Goal: Information Seeking & Learning: Understand process/instructions

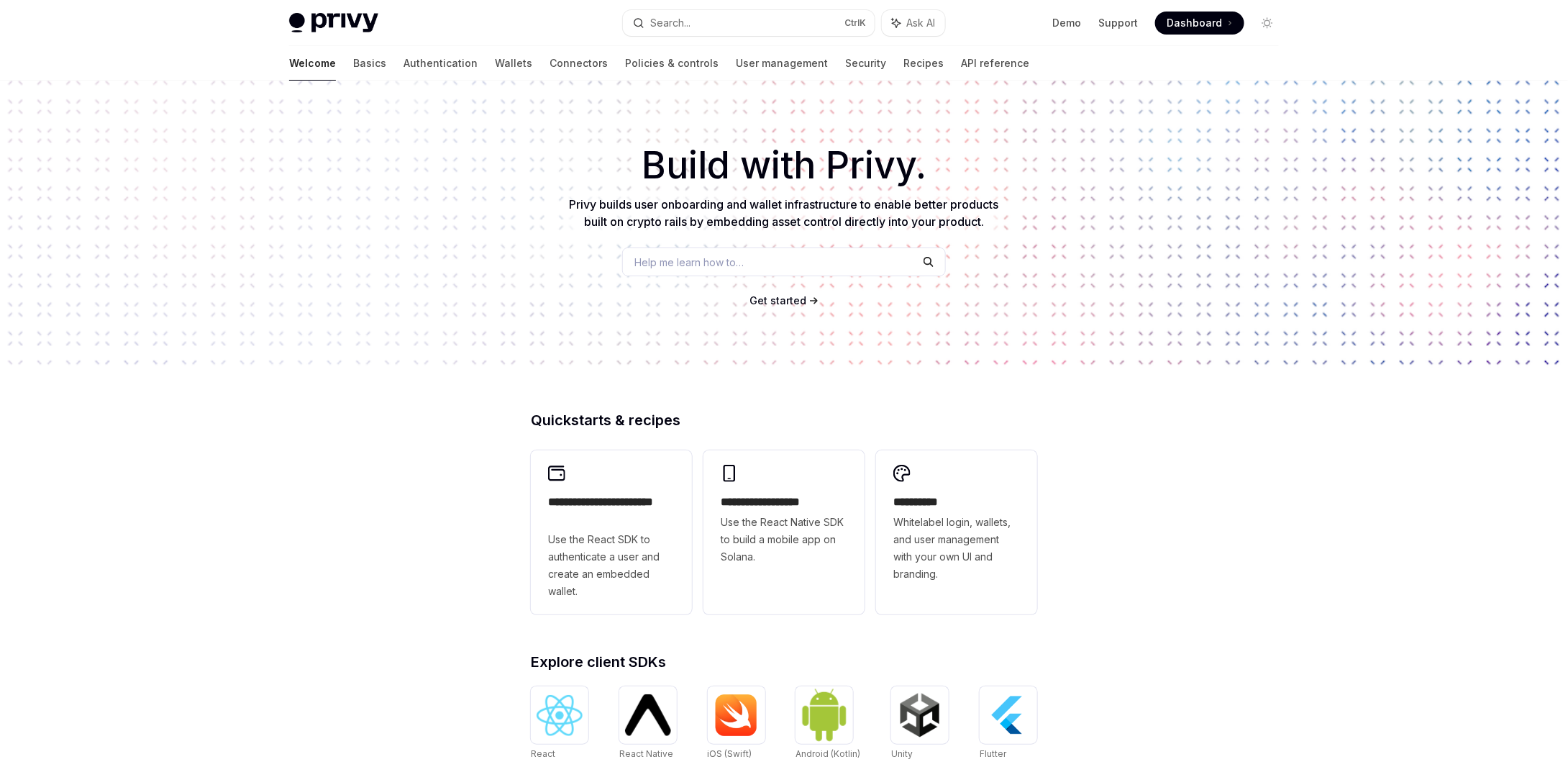
scroll to position [27, 0]
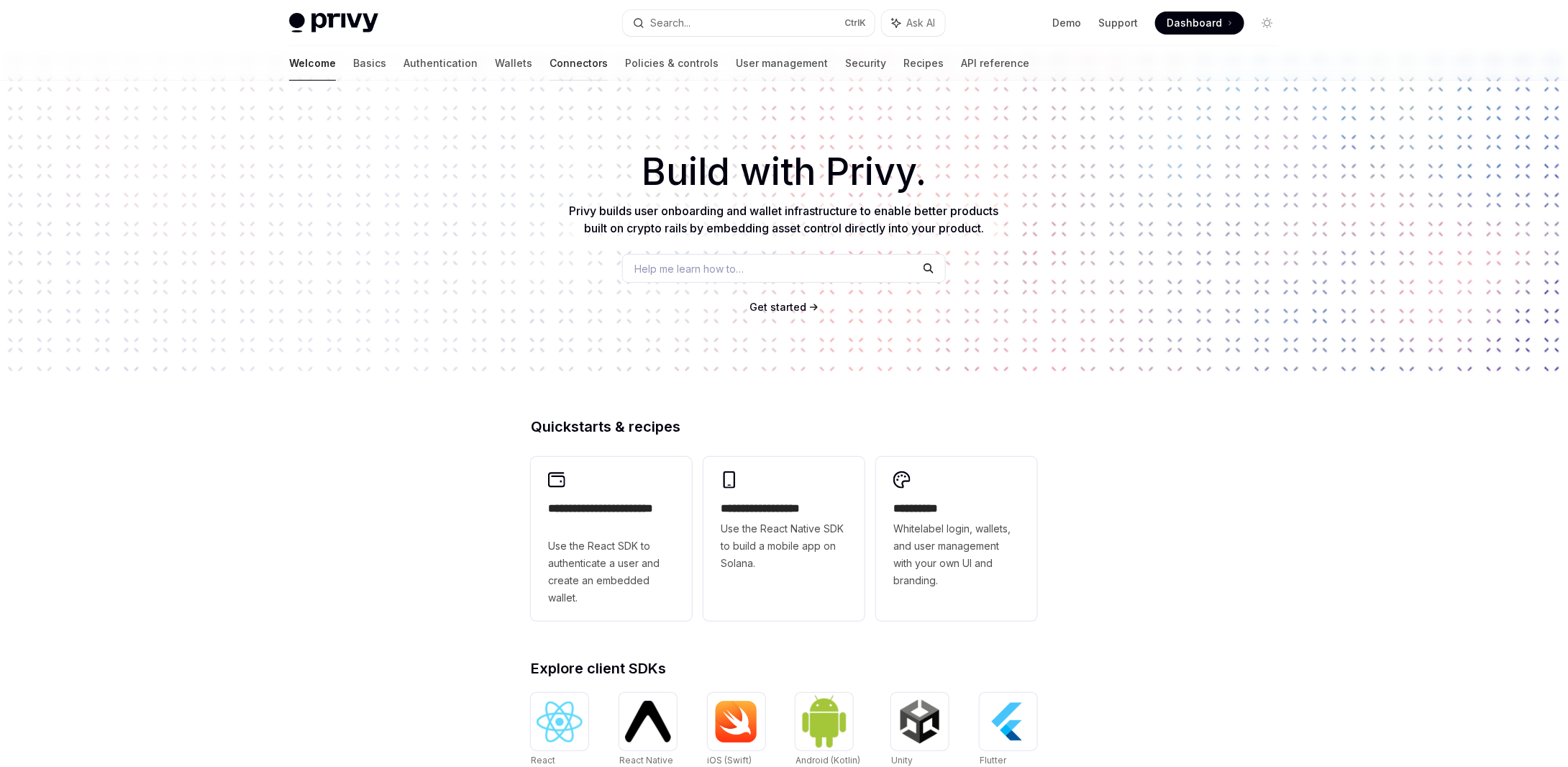
click at [549, 61] on link "Connectors" at bounding box center [578, 63] width 58 height 35
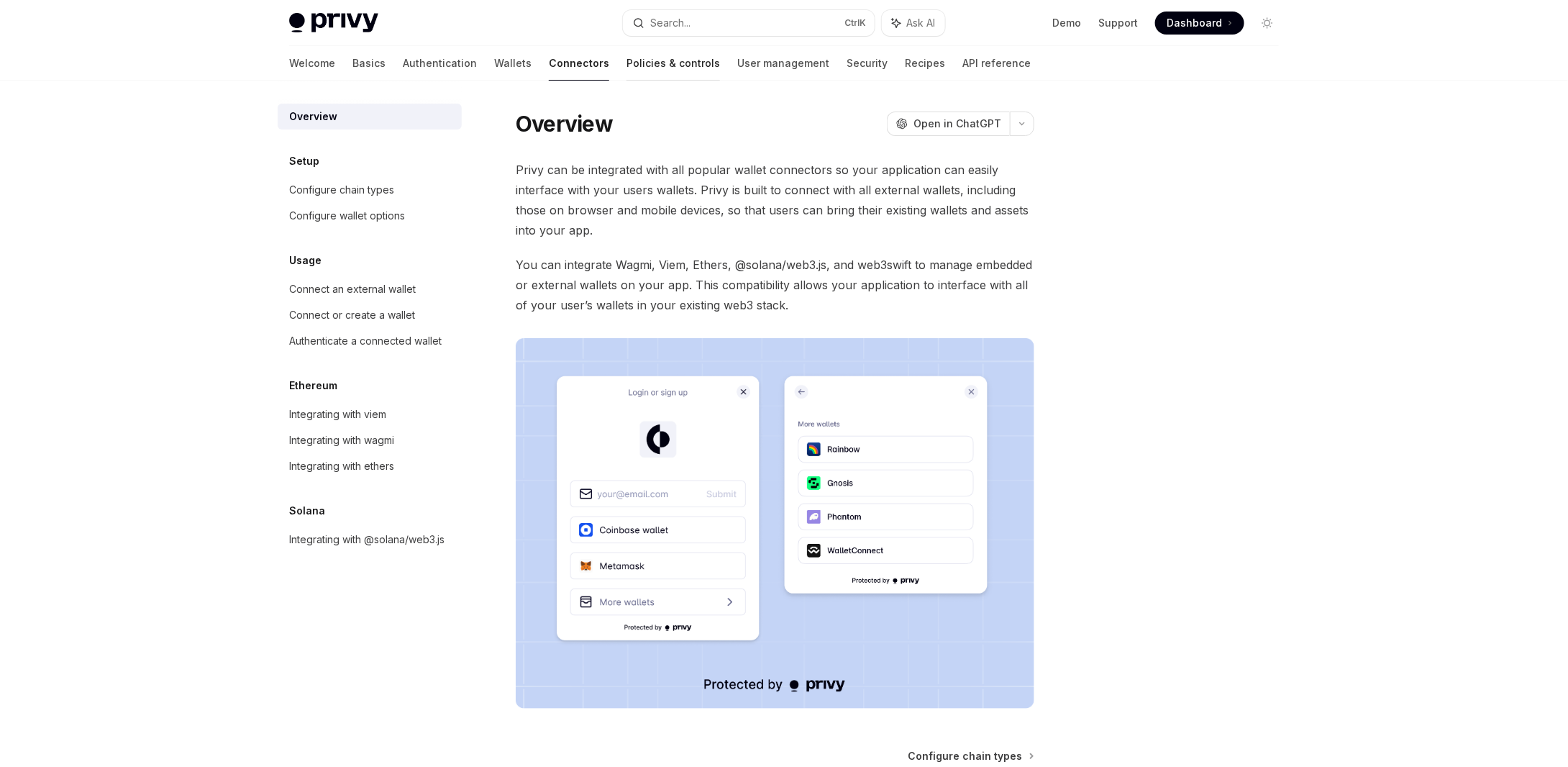
click at [626, 58] on link "Policies & controls" at bounding box center [673, 63] width 94 height 35
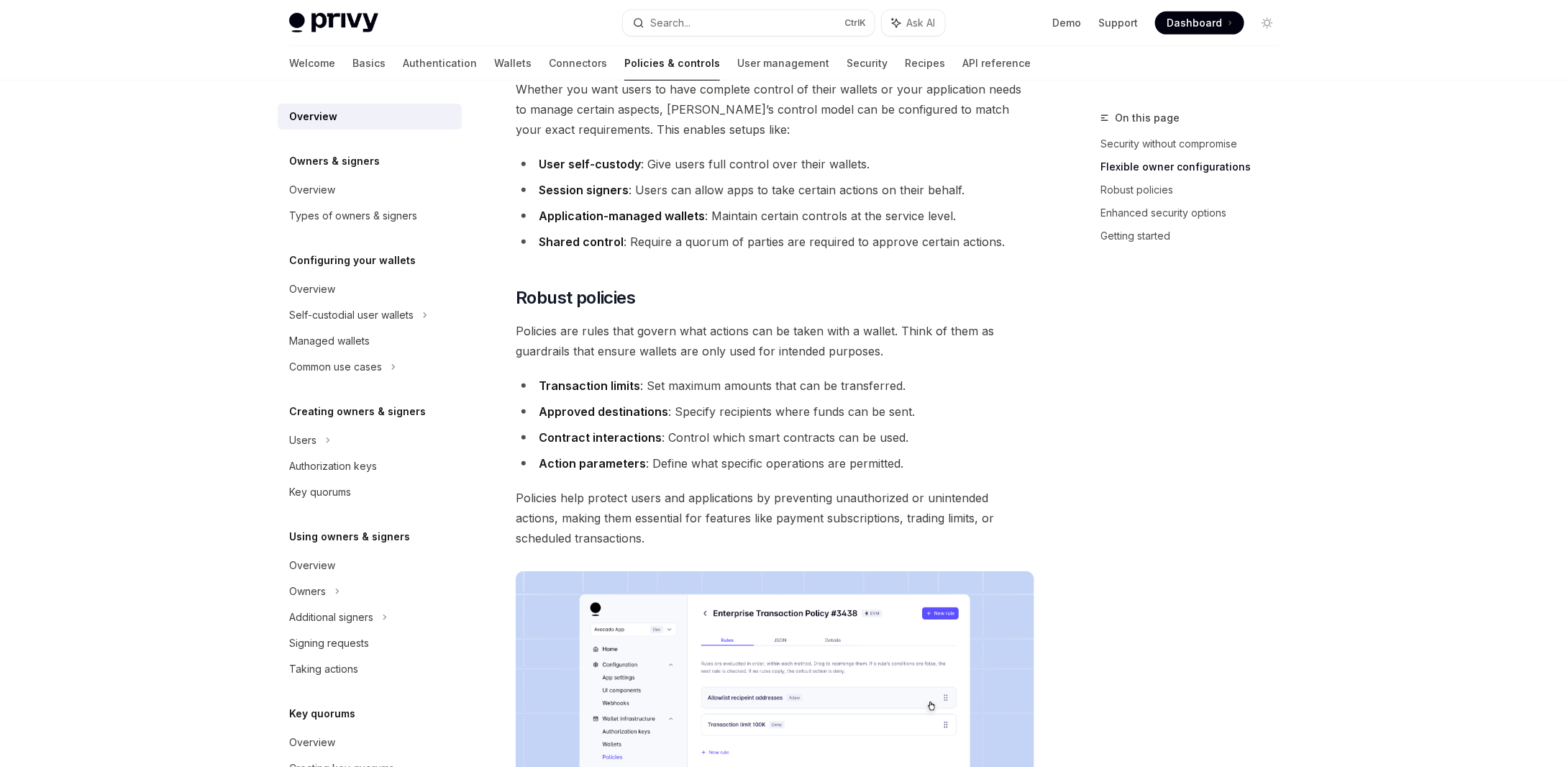
scroll to position [72, 0]
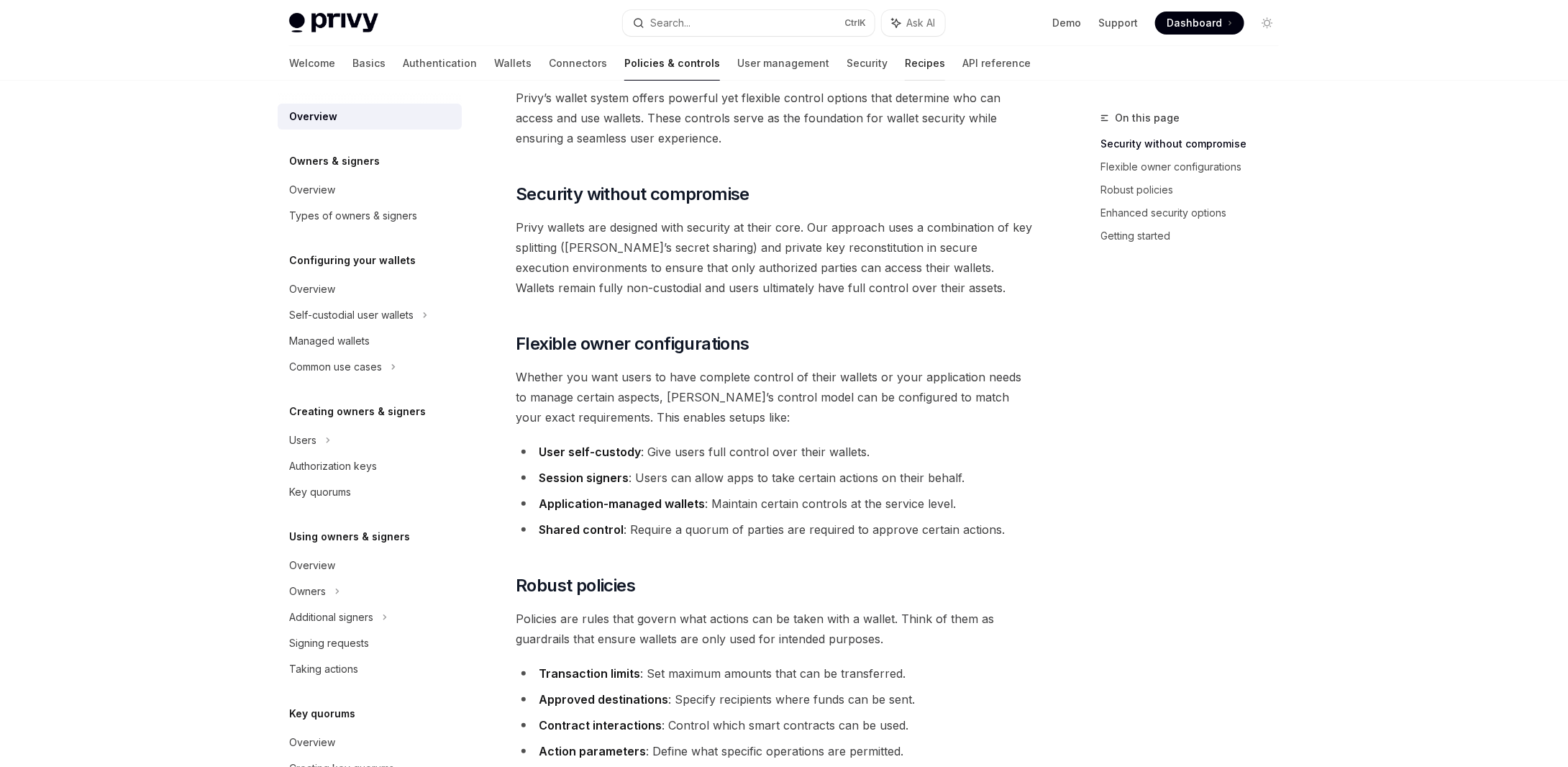
click at [904, 64] on link "Recipes" at bounding box center [924, 63] width 40 height 35
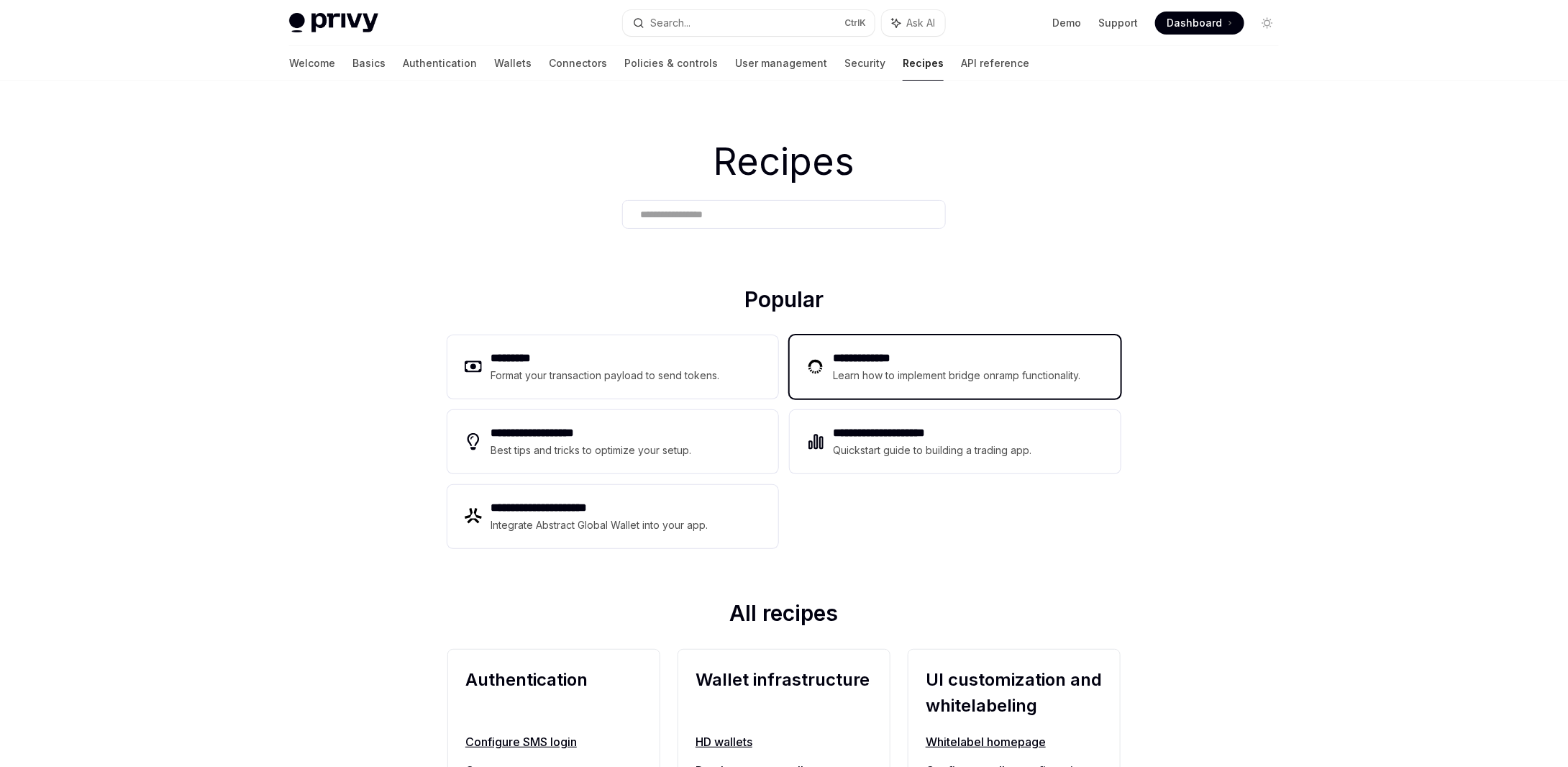
click at [863, 380] on div "Learn how to implement bridge onramp functionality." at bounding box center [958, 375] width 251 height 17
type textarea "*"
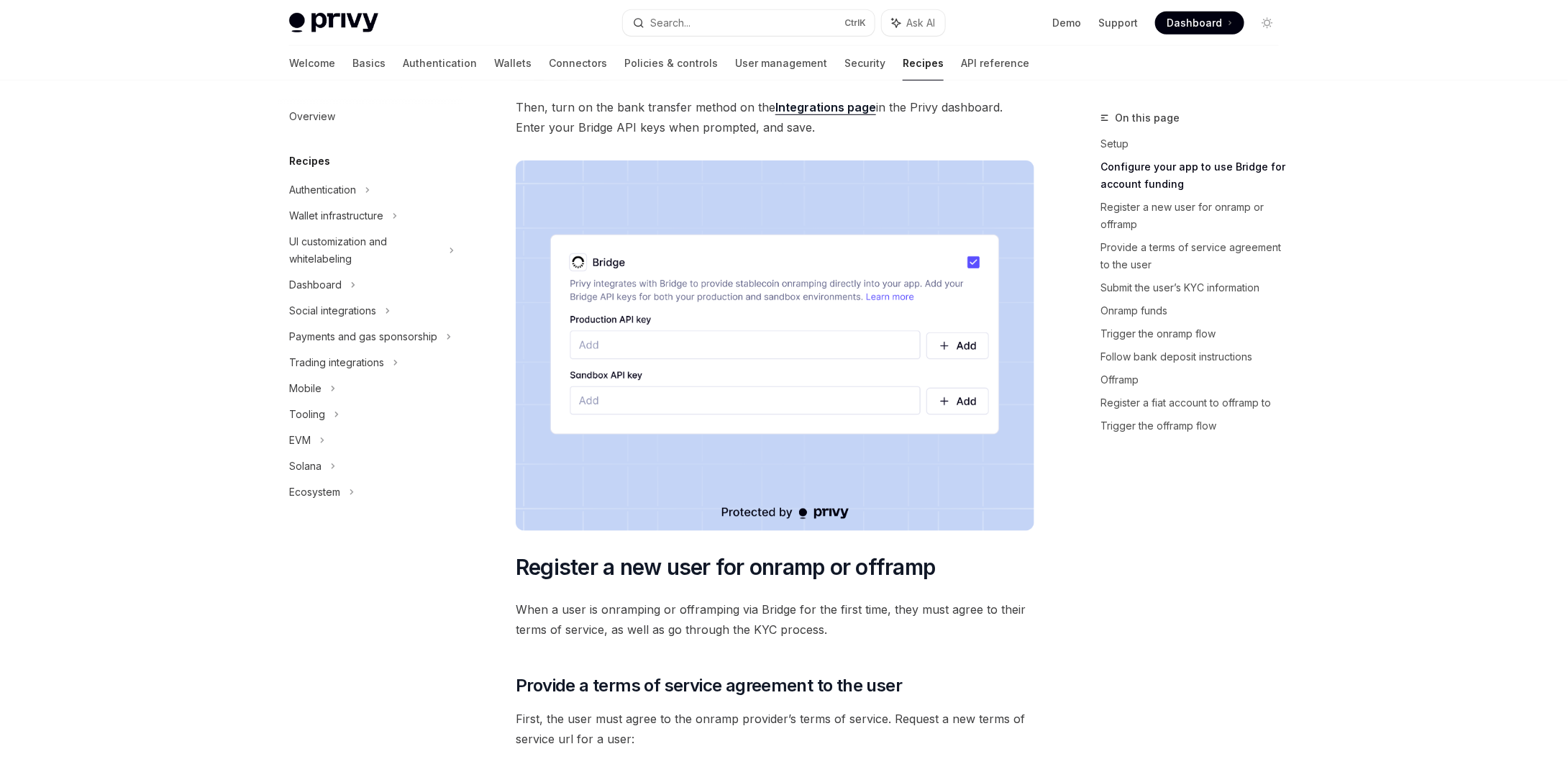
scroll to position [504, 0]
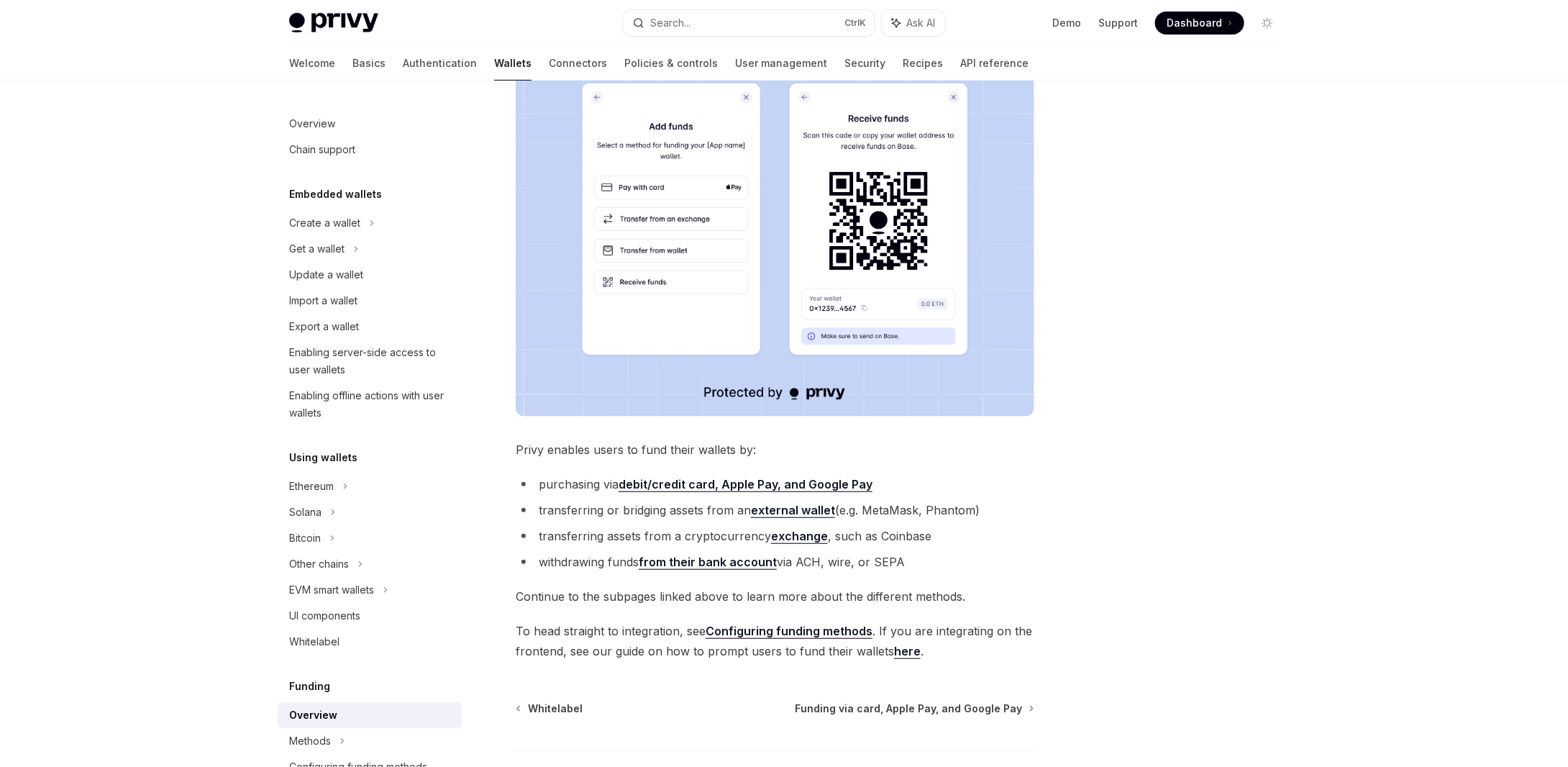
scroll to position [361, 0]
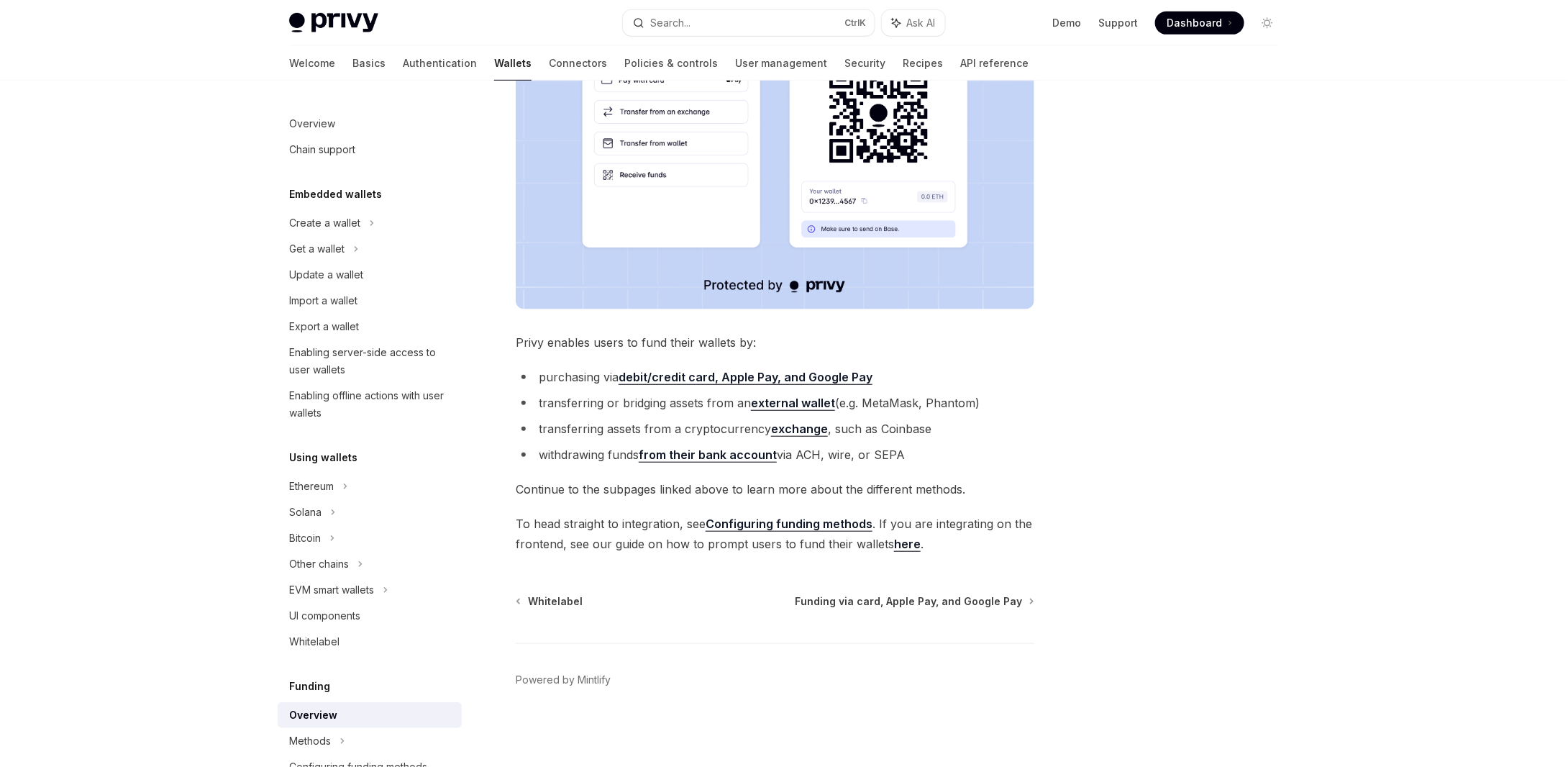
click at [833, 526] on link "Configuring funding methods" at bounding box center [789, 524] width 167 height 15
type textarea "*"
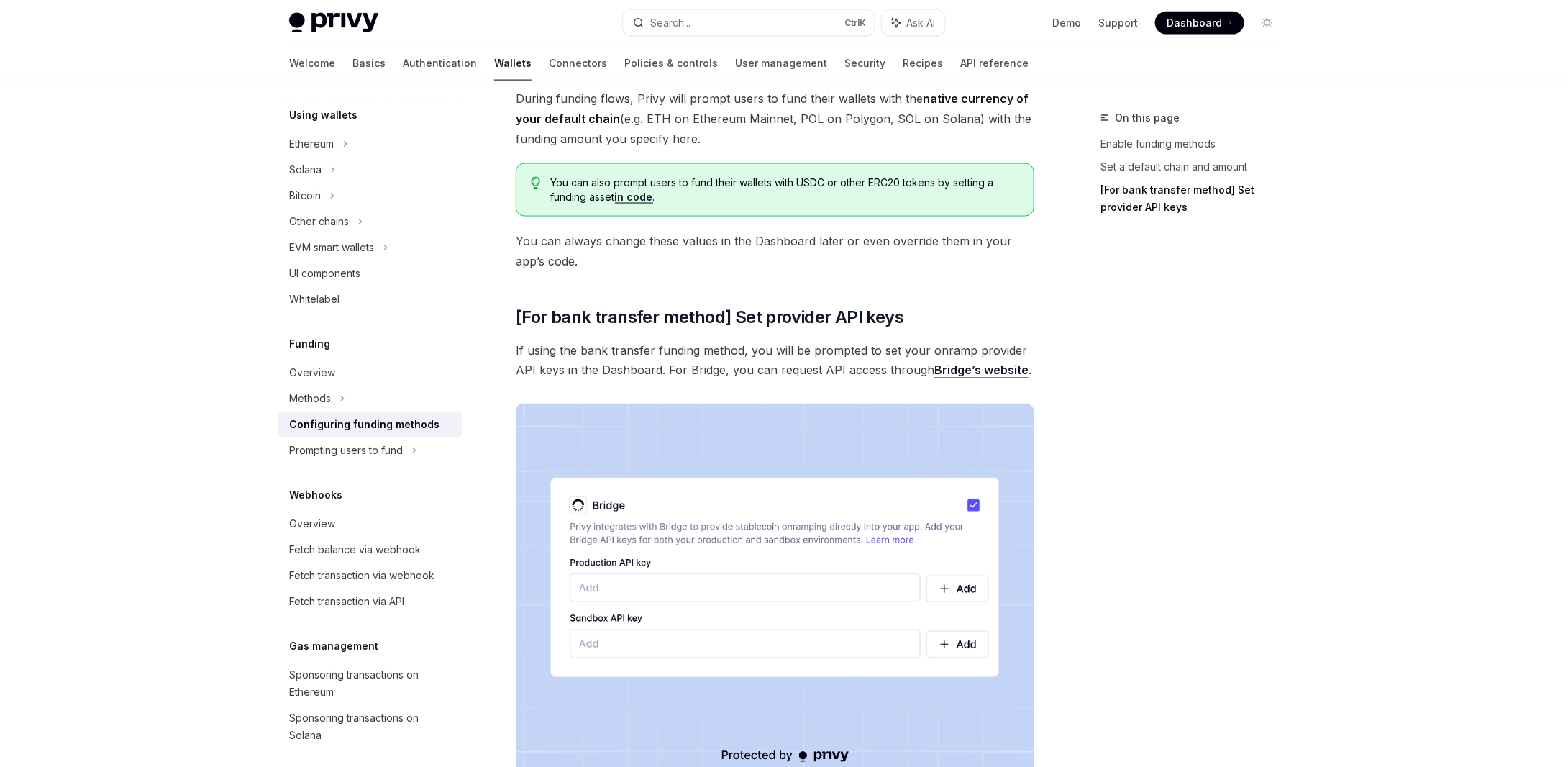
scroll to position [1151, 0]
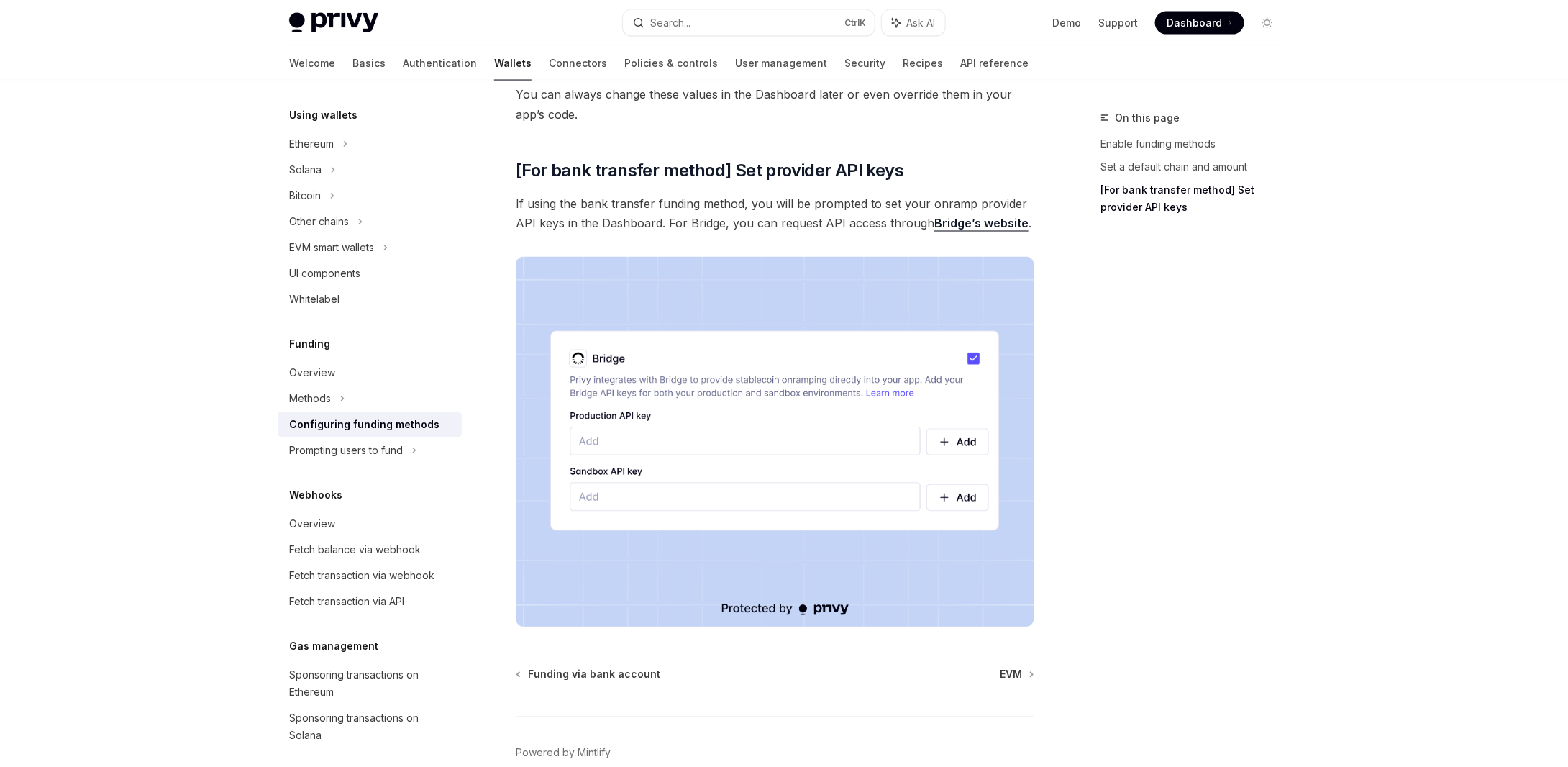
click at [945, 219] on link "Bridge’s website" at bounding box center [980, 224] width 94 height 15
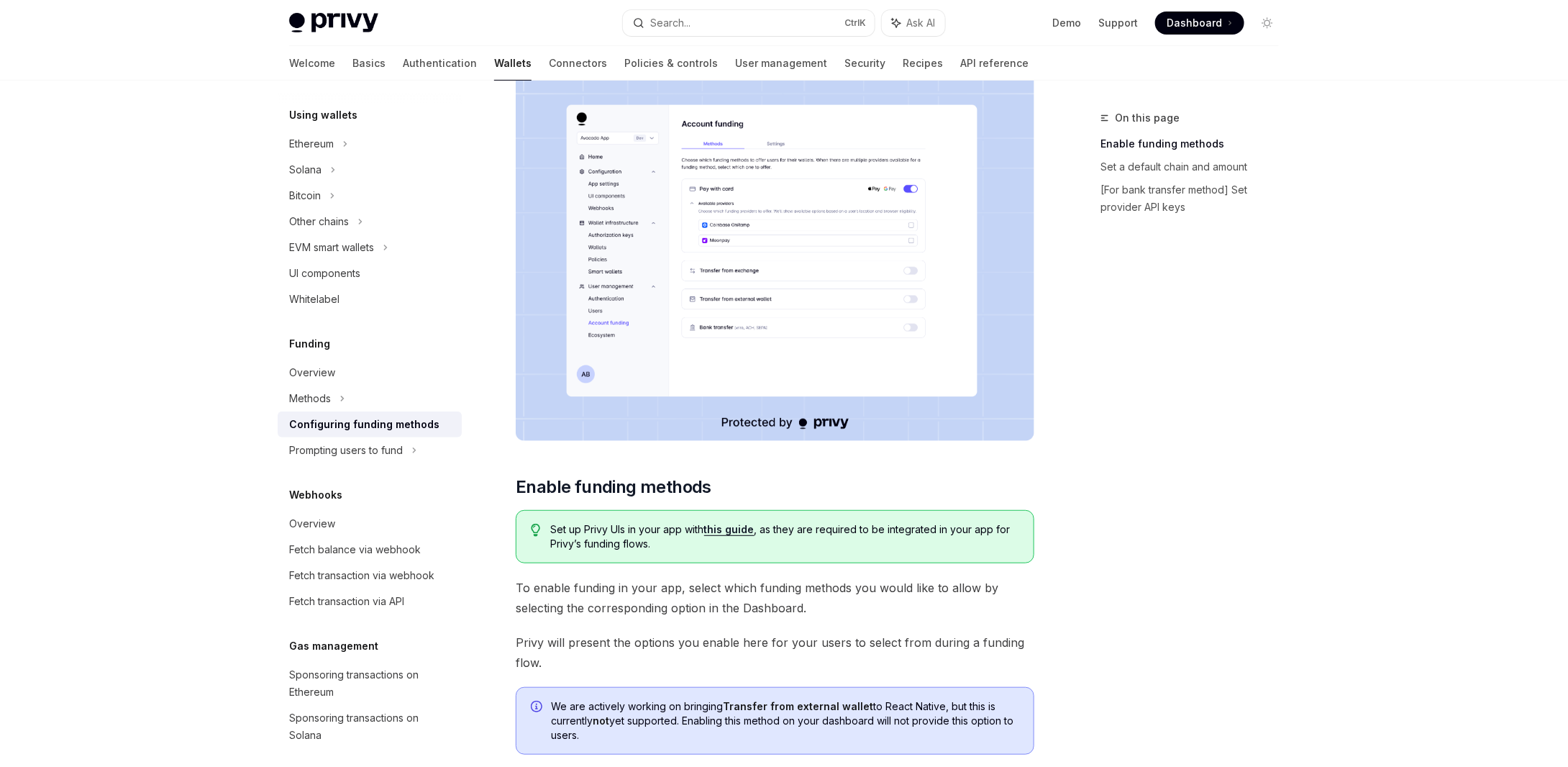
scroll to position [144, 0]
